Goal: Task Accomplishment & Management: Manage account settings

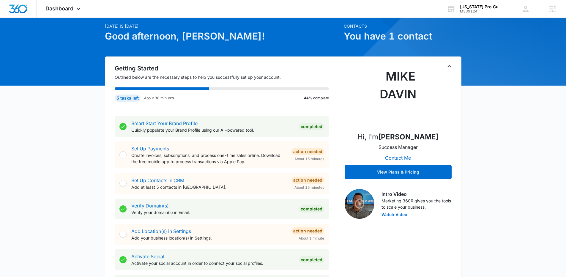
scroll to position [28, 0]
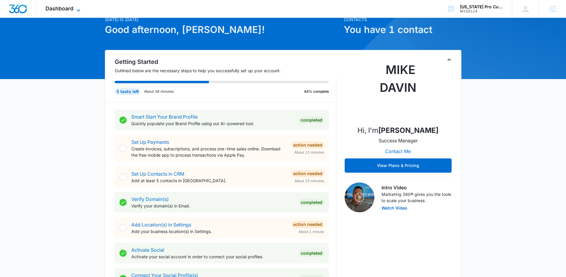
click at [71, 6] on span "Dashboard" at bounding box center [59, 8] width 28 height 6
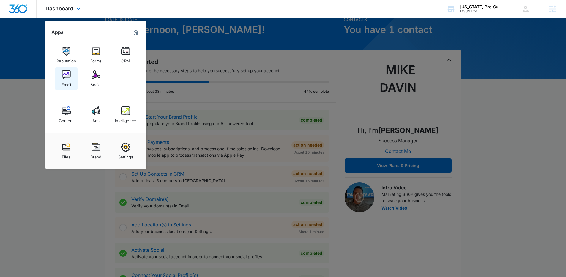
click at [59, 82] on link "Email" at bounding box center [66, 78] width 23 height 23
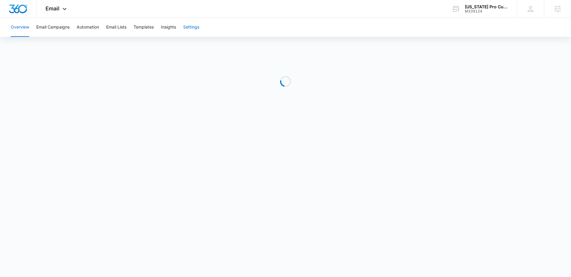
click at [192, 26] on button "Settings" at bounding box center [191, 27] width 16 height 19
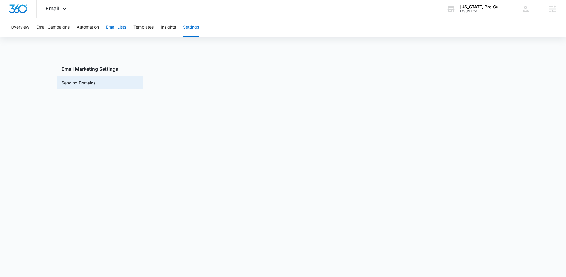
click at [120, 30] on button "Email Lists" at bounding box center [116, 27] width 20 height 19
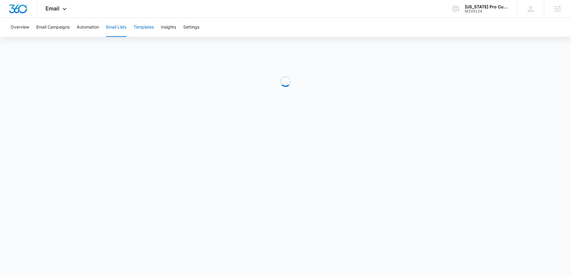
click at [138, 28] on button "Templates" at bounding box center [143, 27] width 20 height 19
drag, startPoint x: 50, startPoint y: 0, endPoint x: 52, endPoint y: 10, distance: 9.7
click at [51, 3] on div "Email Apps Reputation Forms CRM Email Social Content Ads Intelligence Files Bra…" at bounding box center [57, 9] width 40 height 18
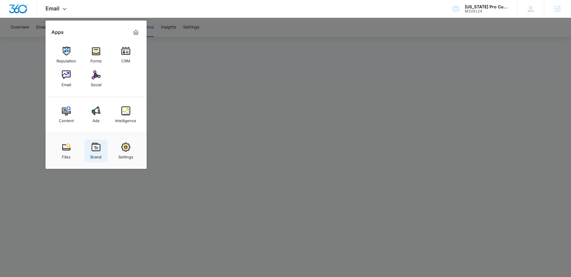
click at [95, 145] on img at bounding box center [96, 147] width 9 height 9
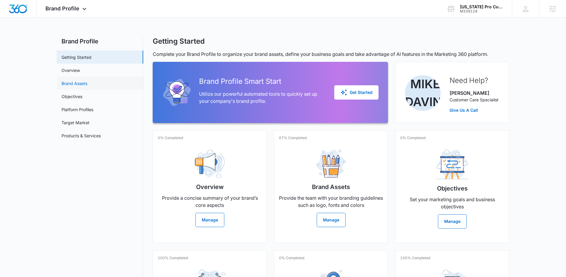
click at [87, 82] on link "Brand Assets" at bounding box center [75, 83] width 26 height 6
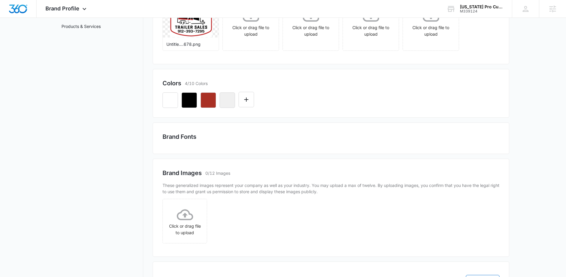
scroll to position [109, 0]
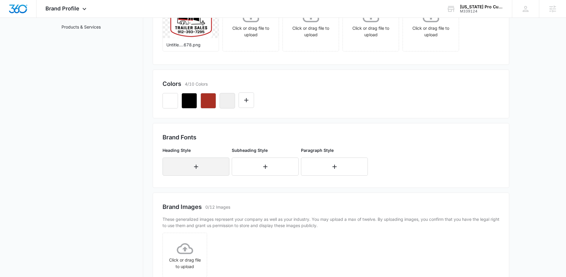
click at [202, 167] on button "button" at bounding box center [196, 167] width 67 height 18
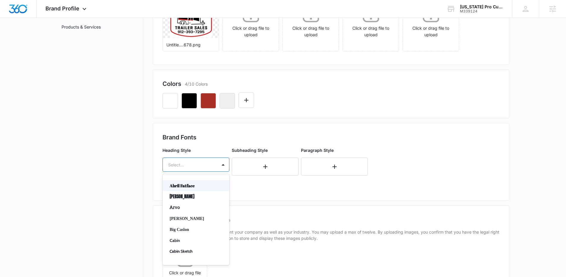
click at [201, 161] on div at bounding box center [188, 164] width 41 height 7
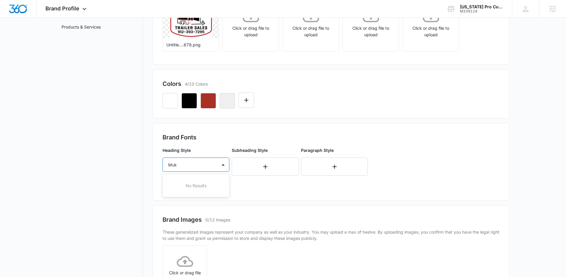
type input "Mu"
click at [193, 186] on p "Muli" at bounding box center [195, 185] width 51 height 6
click at [191, 177] on div "Select..." at bounding box center [190, 181] width 54 height 13
click at [183, 216] on p "Bold" at bounding box center [195, 214] width 51 height 6
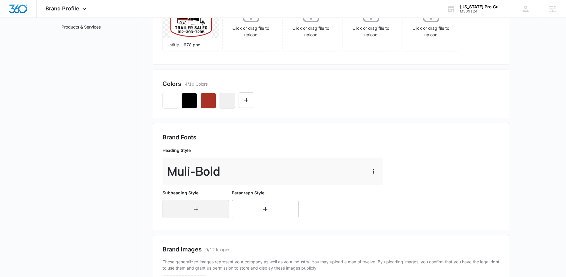
click at [185, 209] on button "button" at bounding box center [196, 209] width 67 height 18
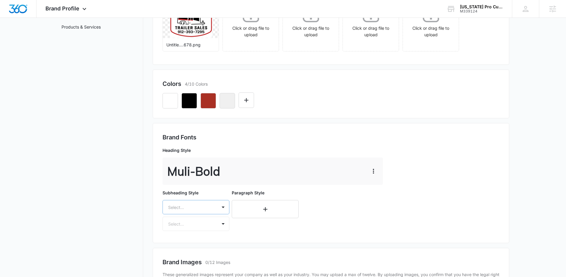
click at [193, 210] on div "Select..." at bounding box center [196, 207] width 67 height 14
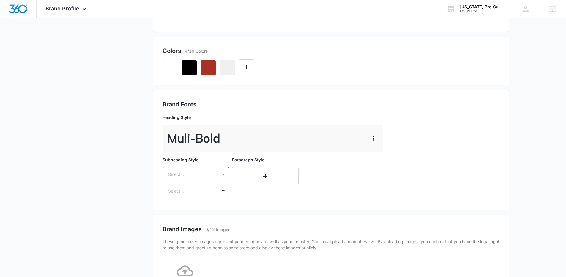
click at [194, 176] on div at bounding box center [188, 174] width 41 height 7
type input "muli"
click at [177, 196] on p "Muli" at bounding box center [195, 195] width 51 height 6
click at [177, 196] on div "Select..." at bounding box center [190, 191] width 54 height 13
click at [174, 212] on p "Regular" at bounding box center [195, 212] width 51 height 6
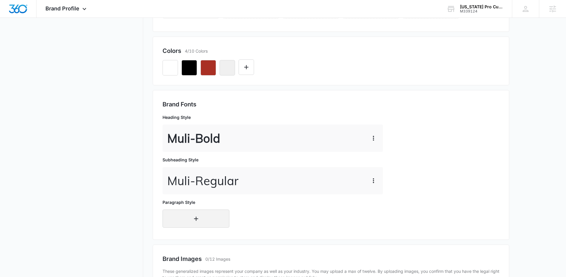
click at [177, 216] on button "button" at bounding box center [196, 219] width 67 height 18
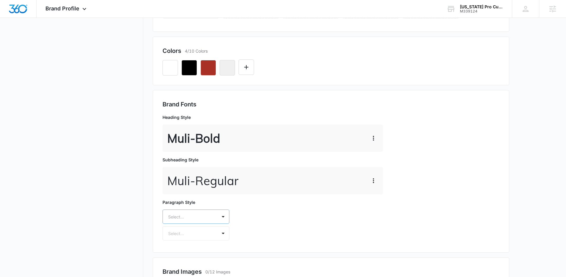
click at [182, 216] on div "Select..." at bounding box center [196, 217] width 67 height 14
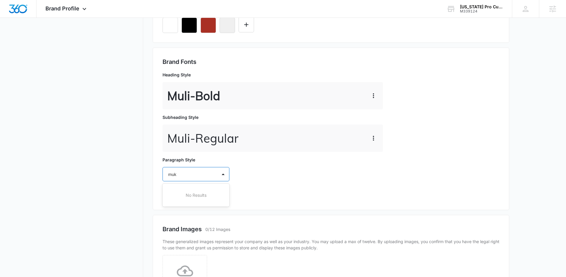
type input "mu"
click at [181, 197] on p "Muli" at bounding box center [195, 195] width 51 height 6
click at [181, 192] on div at bounding box center [188, 191] width 41 height 7
click at [178, 215] on p "Regular" at bounding box center [195, 212] width 51 height 6
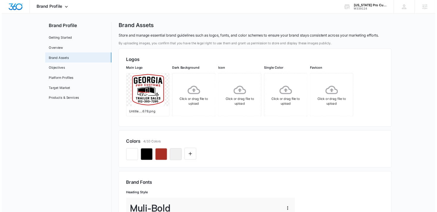
scroll to position [0, 0]
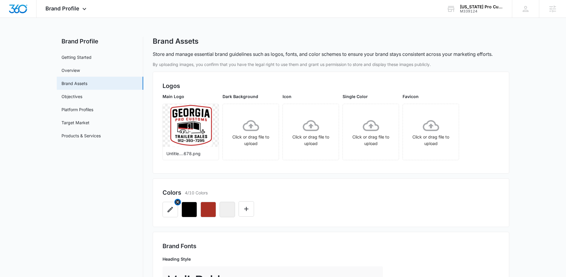
click at [167, 209] on icon "button" at bounding box center [170, 209] width 7 height 7
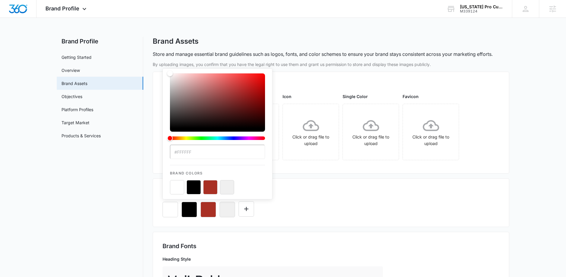
click at [212, 185] on button "color-picker-container" at bounding box center [210, 187] width 14 height 14
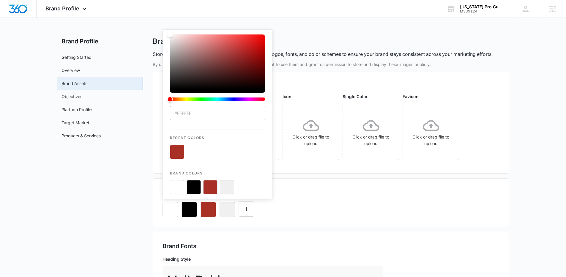
click at [312, 191] on div "Colors 4/10 Colors" at bounding box center [331, 192] width 337 height 9
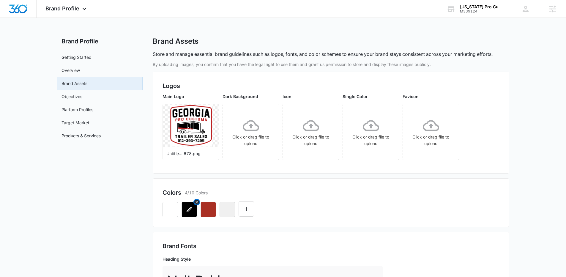
click at [189, 215] on button "button" at bounding box center [189, 209] width 15 height 15
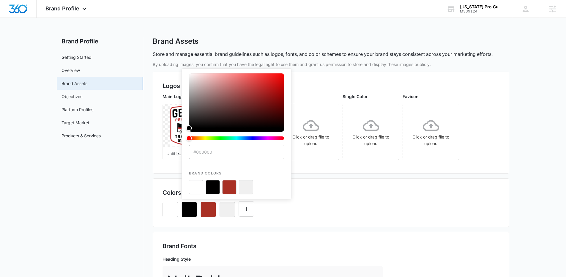
click at [233, 190] on button "color-picker-container" at bounding box center [229, 187] width 14 height 14
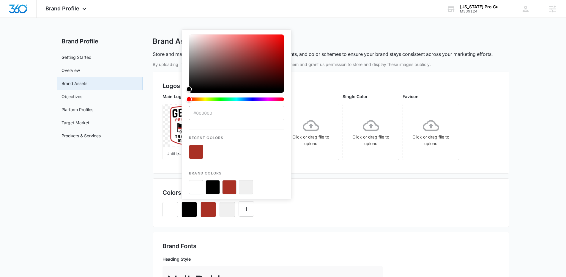
click at [344, 201] on div "#000000 Recent Colors Brand Colors" at bounding box center [331, 207] width 337 height 20
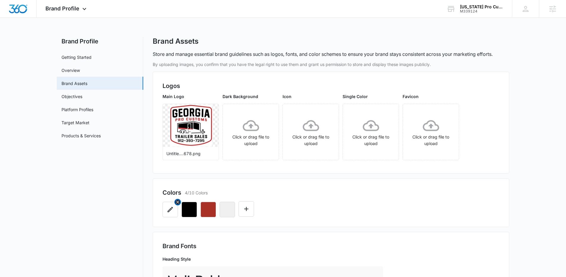
click at [177, 202] on icon "Remove" at bounding box center [177, 202] width 5 height 5
click at [336, 222] on div "Colors 3/10 Colors" at bounding box center [331, 202] width 357 height 49
click at [67, 13] on div "Brand Profile Apps Reputation Forms CRM Email Social Content Ads Intelligence F…" at bounding box center [67, 9] width 60 height 18
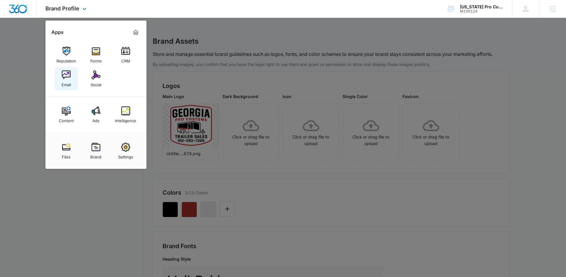
click at [62, 76] on img at bounding box center [66, 74] width 9 height 9
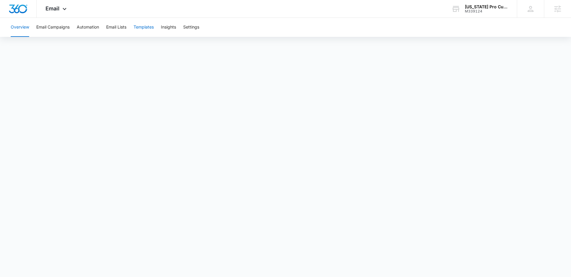
click at [147, 28] on button "Templates" at bounding box center [143, 27] width 20 height 19
click at [87, 28] on button "Automation" at bounding box center [88, 27] width 22 height 19
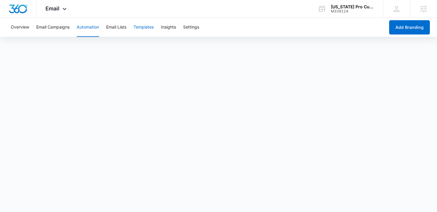
click at [148, 25] on button "Templates" at bounding box center [143, 27] width 20 height 19
click at [90, 26] on button "Automation" at bounding box center [88, 27] width 22 height 19
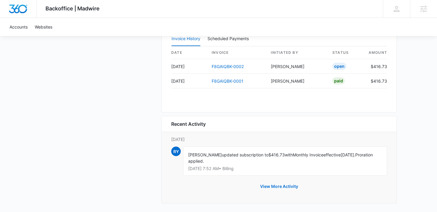
scroll to position [616, 0]
